Goal: Information Seeking & Learning: Learn about a topic

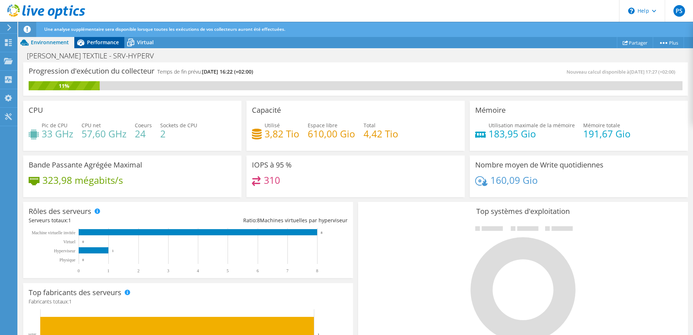
click at [102, 41] on span "Performance" at bounding box center [103, 42] width 32 height 7
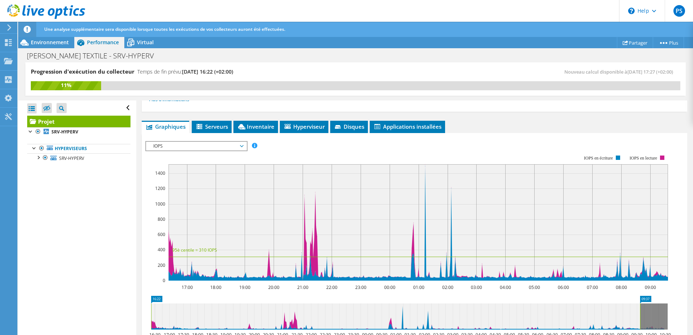
click at [220, 124] on span "Serveurs" at bounding box center [211, 126] width 33 height 7
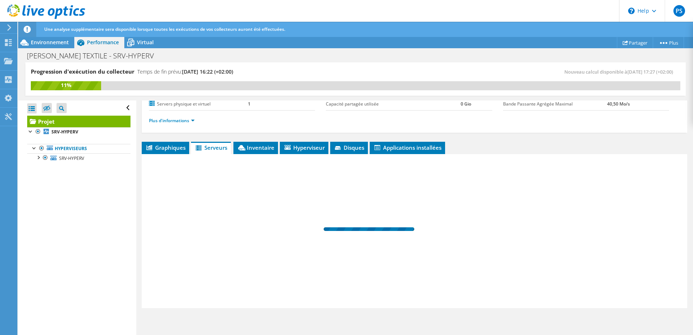
scroll to position [88, 0]
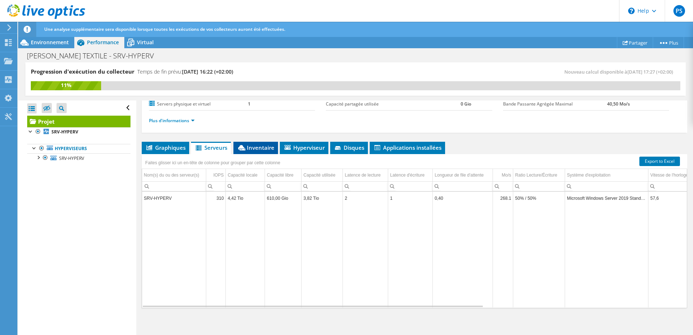
click at [259, 146] on span "Inventaire" at bounding box center [255, 147] width 37 height 7
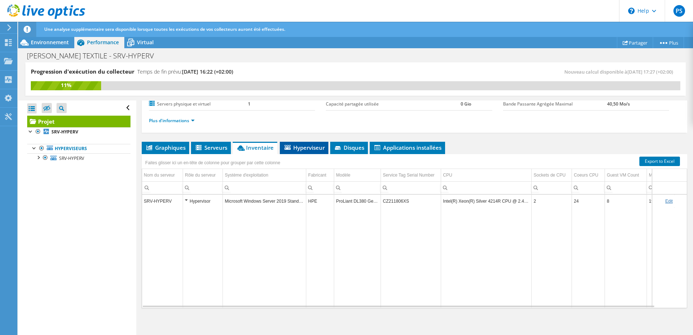
click at [304, 151] on li "Hyperviseur" at bounding box center [304, 148] width 49 height 12
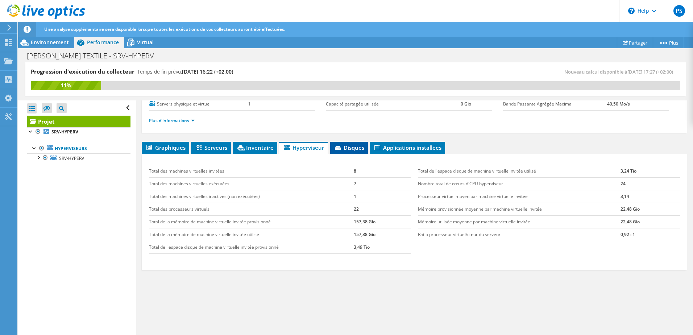
click at [358, 148] on span "Disques" at bounding box center [349, 147] width 30 height 7
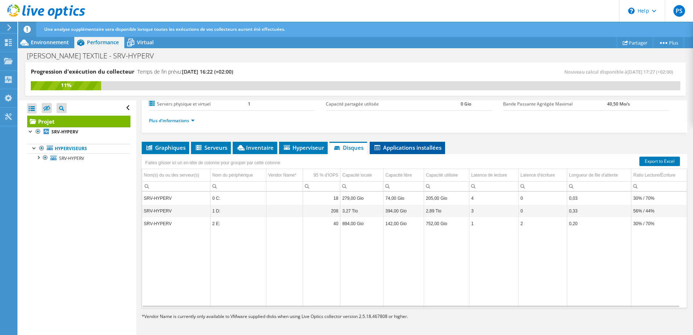
click at [404, 148] on span "Applications installées" at bounding box center [407, 147] width 68 height 7
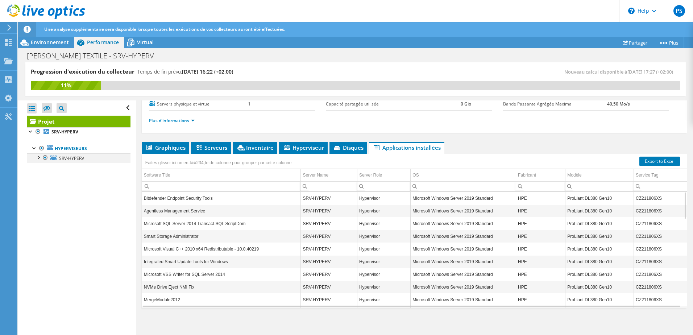
click at [37, 159] on div at bounding box center [37, 156] width 7 height 7
click at [145, 43] on span "Virtual" at bounding box center [145, 42] width 17 height 7
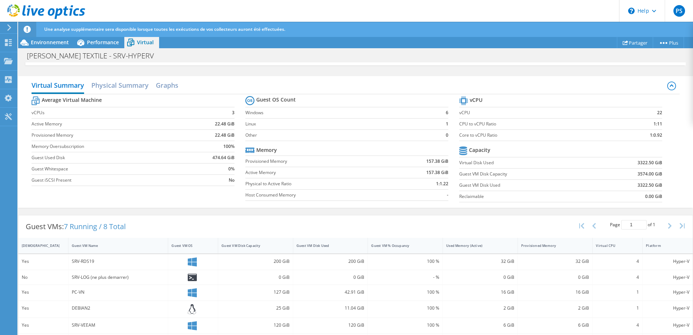
scroll to position [0, 0]
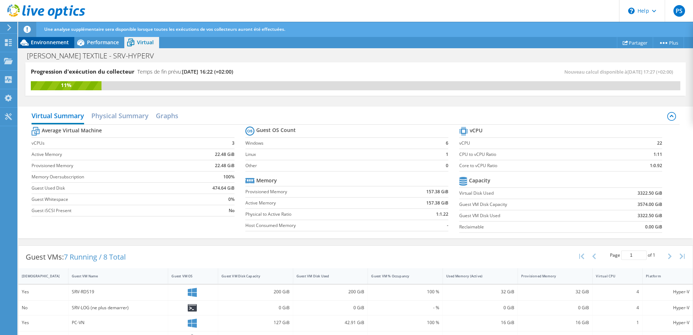
click at [57, 41] on span "Environnement" at bounding box center [50, 42] width 38 height 7
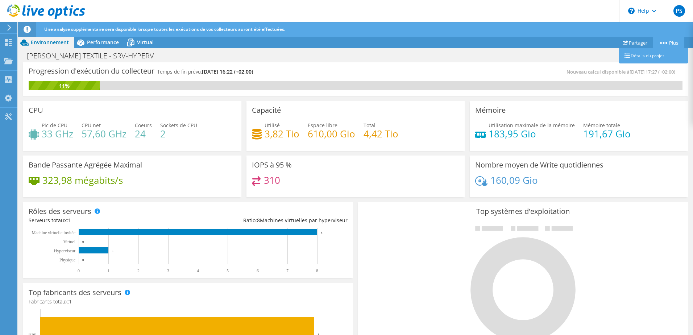
click at [663, 41] on link "Plus" at bounding box center [668, 42] width 31 height 11
click at [675, 41] on link "Plus" at bounding box center [668, 42] width 31 height 11
drag, startPoint x: 660, startPoint y: 42, endPoint x: 619, endPoint y: 45, distance: 40.3
click at [661, 42] on icon at bounding box center [663, 43] width 7 height 2
click at [10, 25] on icon at bounding box center [9, 27] width 5 height 7
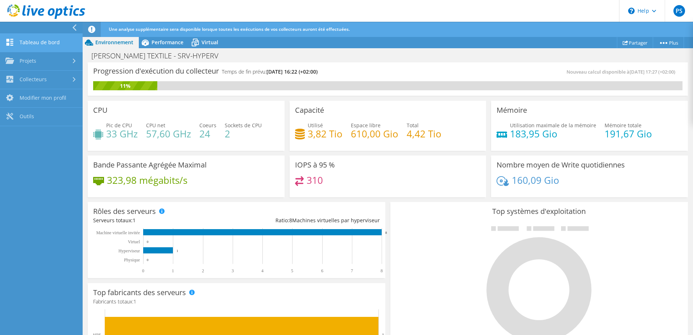
click at [36, 46] on link "Tableau de bord" at bounding box center [41, 43] width 83 height 18
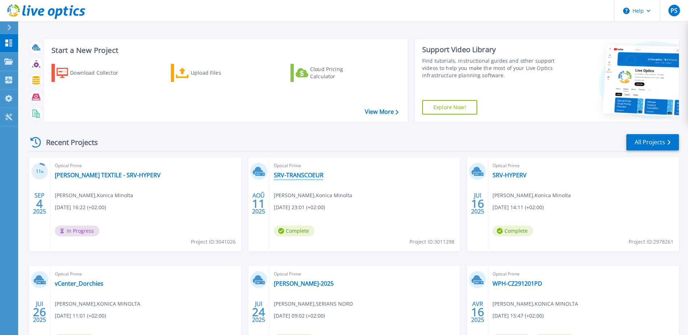
click at [308, 176] on link "SRV-TRANSCOEUR" at bounding box center [299, 174] width 50 height 7
click at [311, 175] on link "SRV-TRANSCOEUR" at bounding box center [299, 174] width 50 height 7
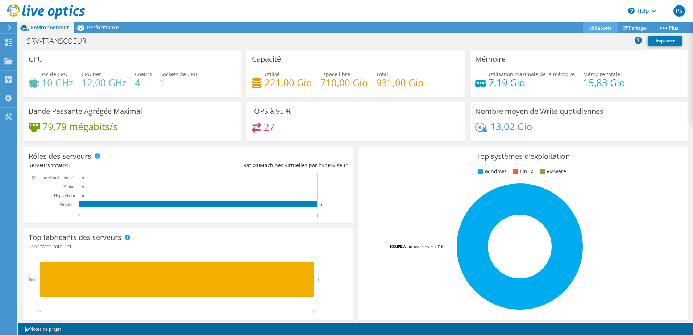
click at [594, 28] on link "Reports" at bounding box center [600, 27] width 35 height 11
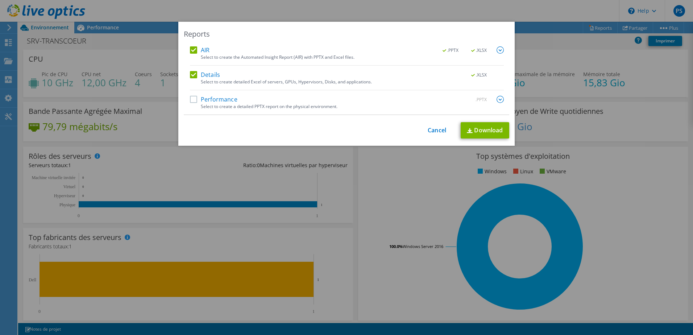
click at [192, 100] on label "Performance" at bounding box center [213, 99] width 47 height 7
click at [0, 0] on input "Performance" at bounding box center [0, 0] width 0 height 0
click at [436, 130] on link "Cancel" at bounding box center [437, 130] width 18 height 7
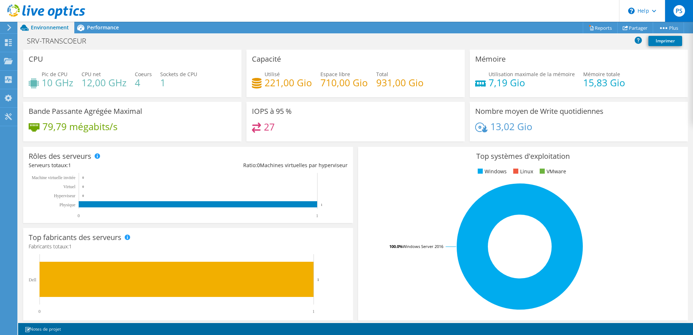
click at [682, 12] on span "PS" at bounding box center [679, 11] width 12 height 12
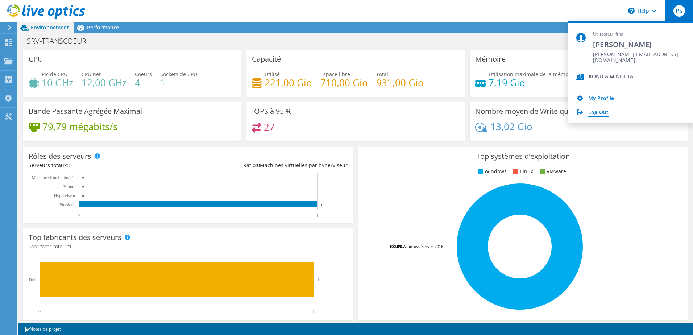
click at [600, 113] on link "Log Out" at bounding box center [598, 112] width 20 height 7
